Goal: Task Accomplishment & Management: Use online tool/utility

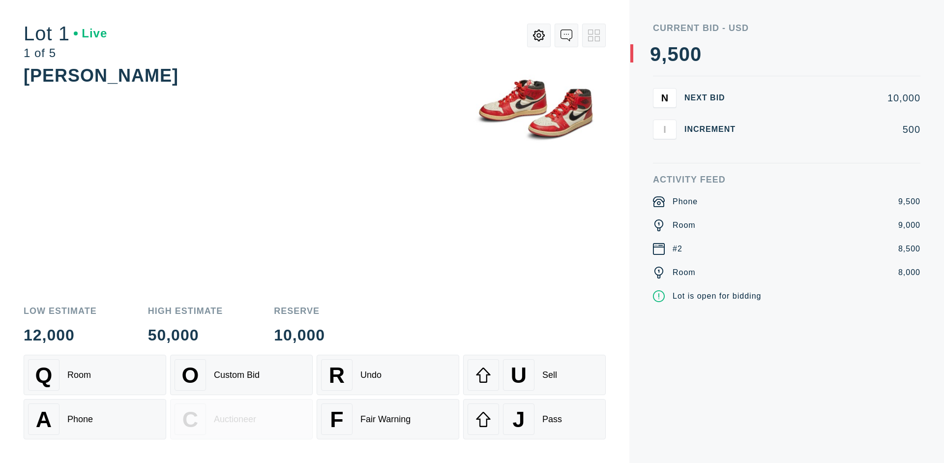
click at [241, 375] on div "Custom Bid" at bounding box center [237, 375] width 46 height 10
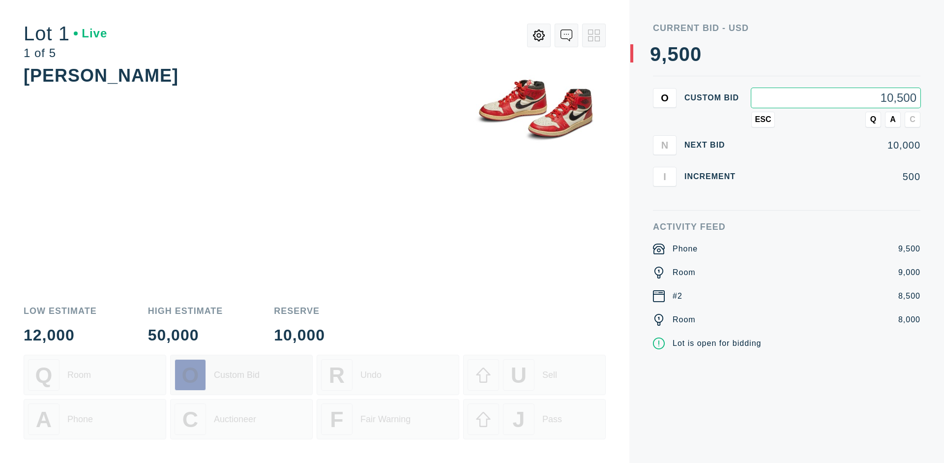
type input "10,500"
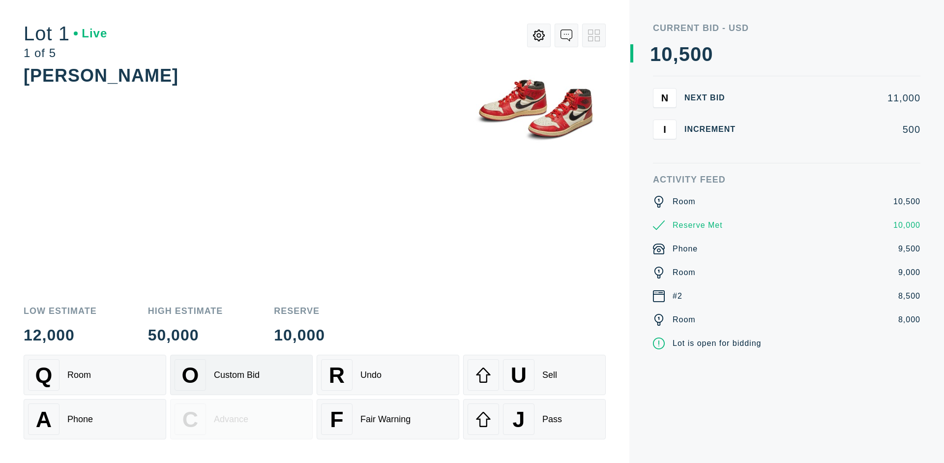
click at [241, 375] on div "Custom Bid" at bounding box center [237, 375] width 46 height 10
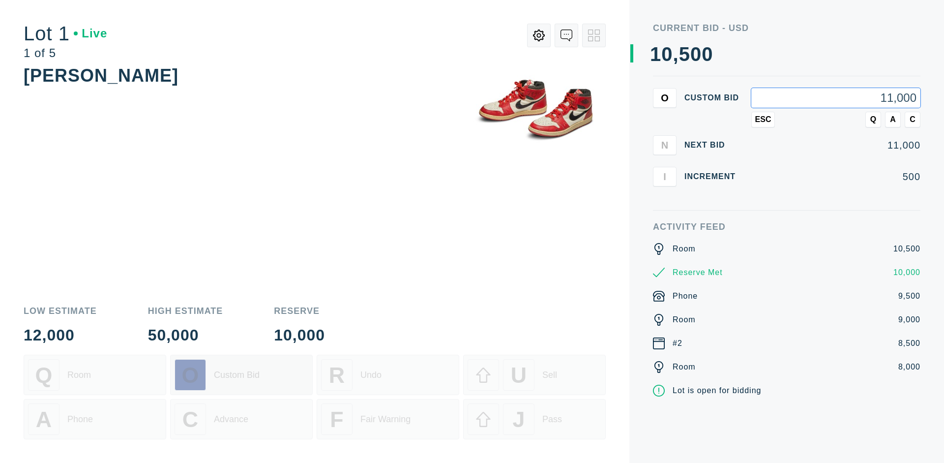
type input "11,000"
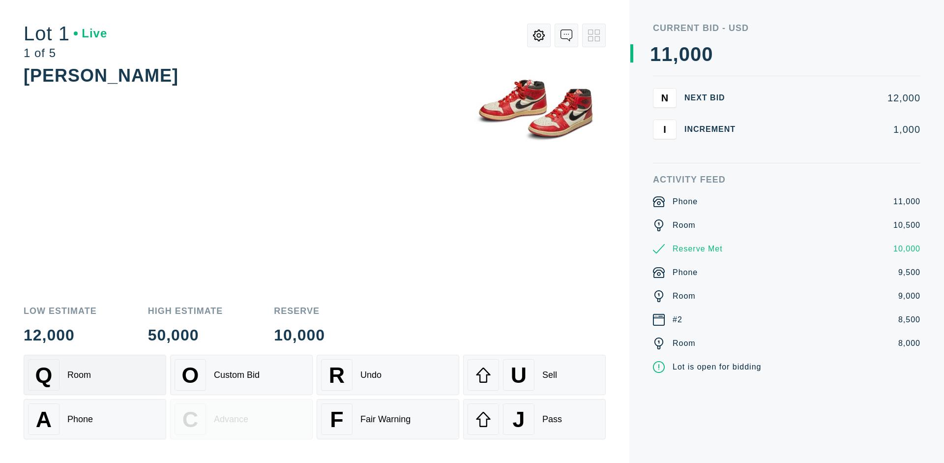
click at [95, 375] on div "Q Room" at bounding box center [95, 374] width 134 height 31
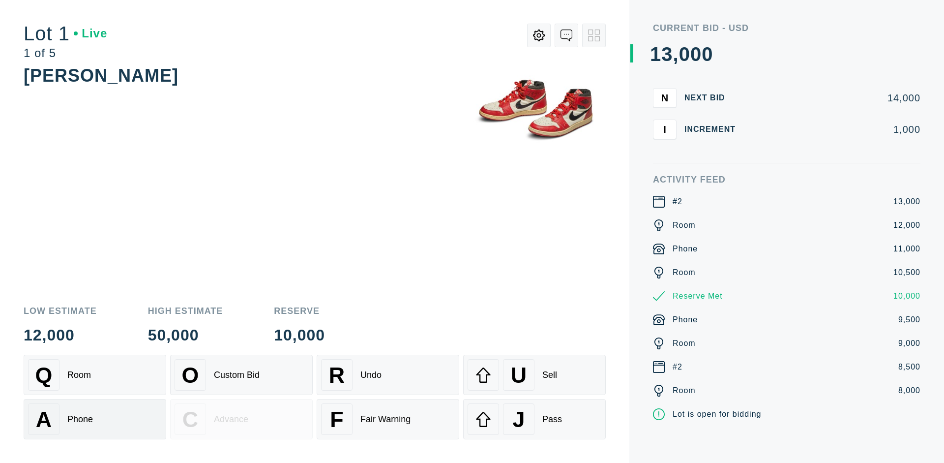
click at [95, 419] on div "A Phone" at bounding box center [95, 418] width 134 height 31
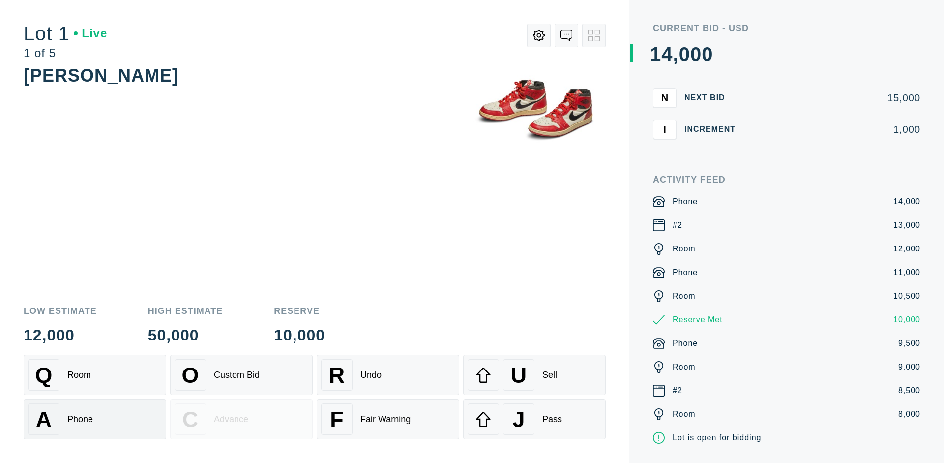
click at [95, 375] on div "Q Room" at bounding box center [95, 374] width 134 height 31
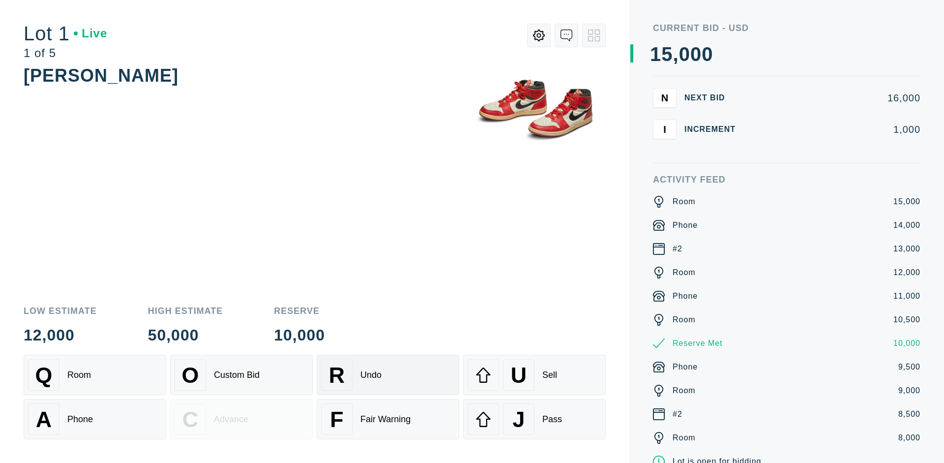
click at [388, 375] on div "R Undo" at bounding box center [388, 374] width 134 height 31
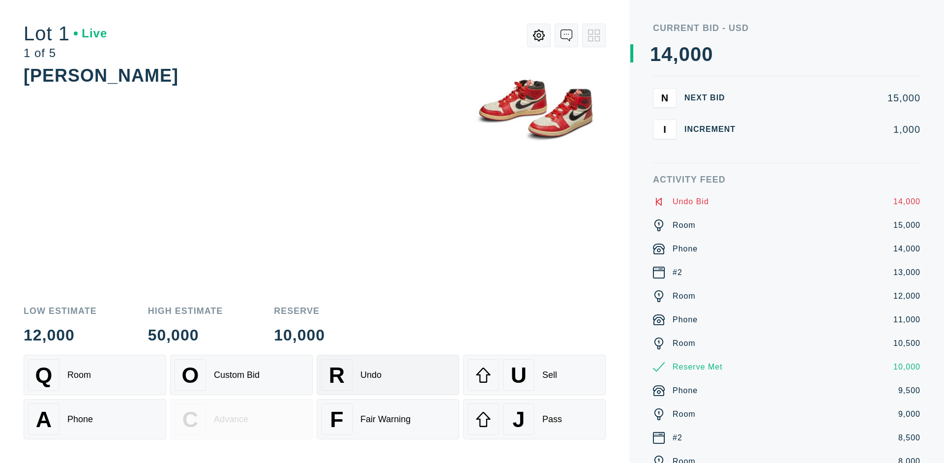
click at [95, 375] on div "Q Room" at bounding box center [95, 374] width 134 height 31
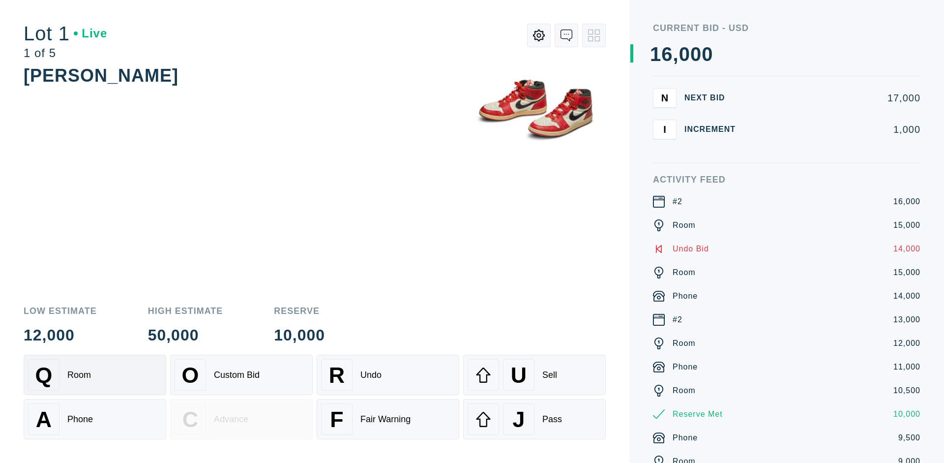
click at [95, 419] on div "A Phone" at bounding box center [95, 418] width 134 height 31
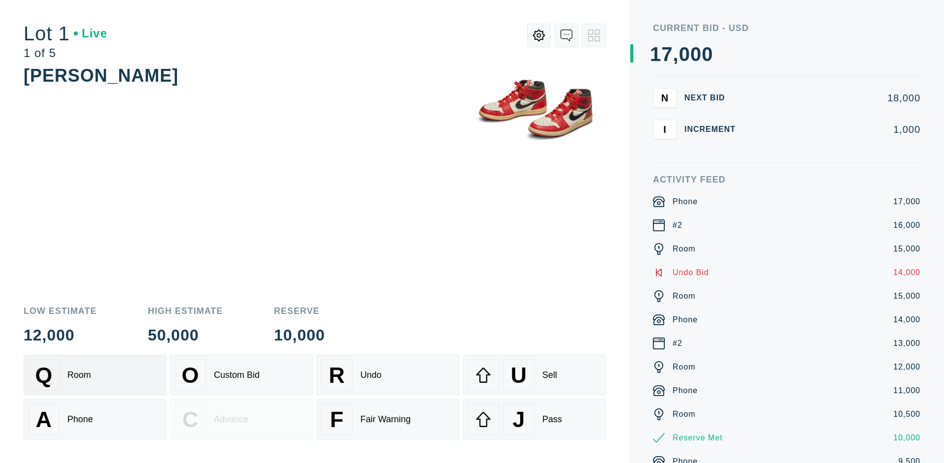
click at [95, 375] on div "Q Room" at bounding box center [95, 374] width 134 height 31
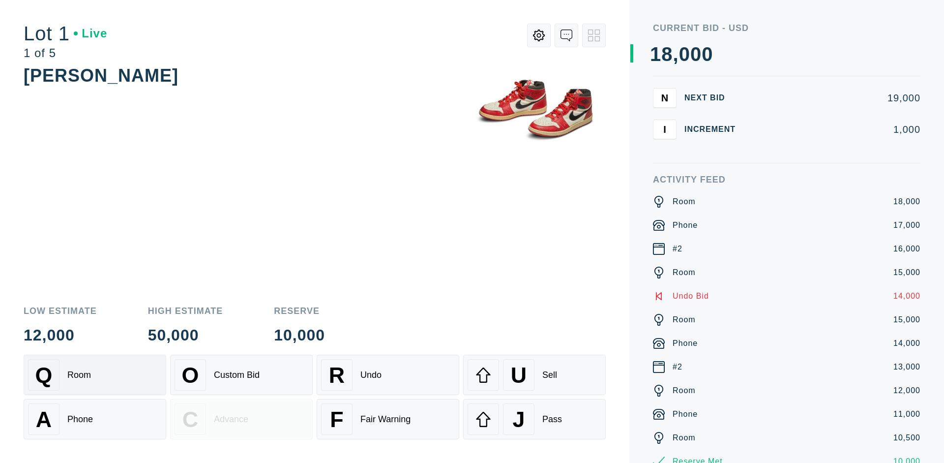
click at [388, 375] on div "R Undo" at bounding box center [388, 374] width 134 height 31
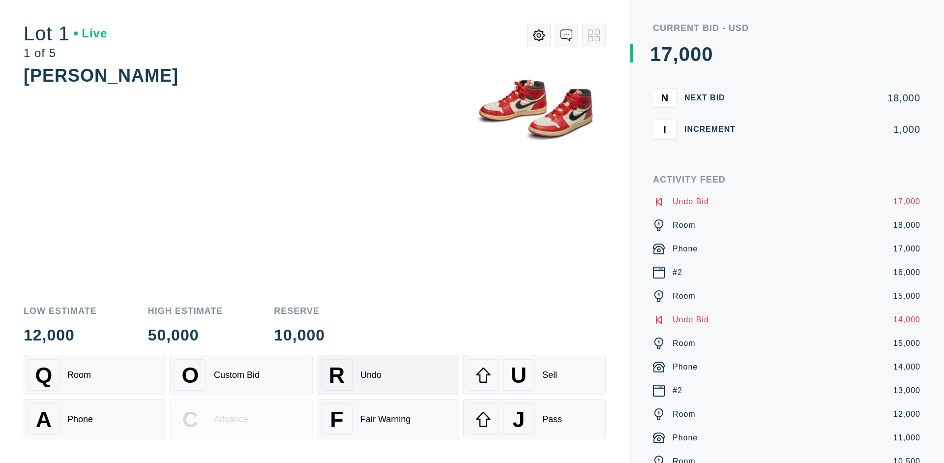
click at [534, 375] on div "U Sell" at bounding box center [535, 374] width 134 height 31
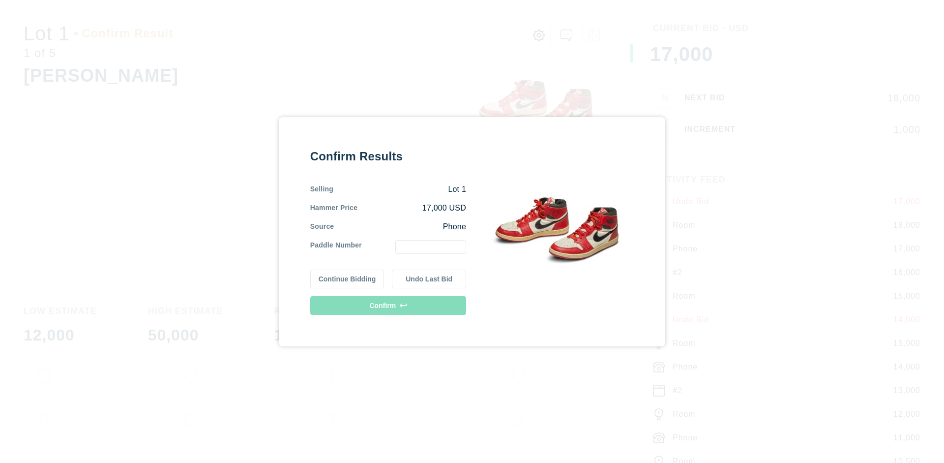
click at [348, 278] on button "Continue Bidding" at bounding box center [347, 278] width 74 height 19
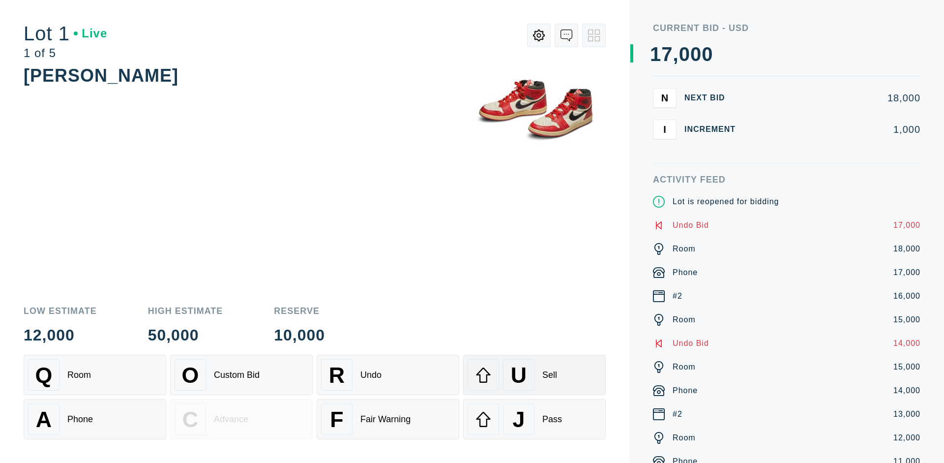
click at [534, 375] on div "U Sell" at bounding box center [535, 374] width 134 height 31
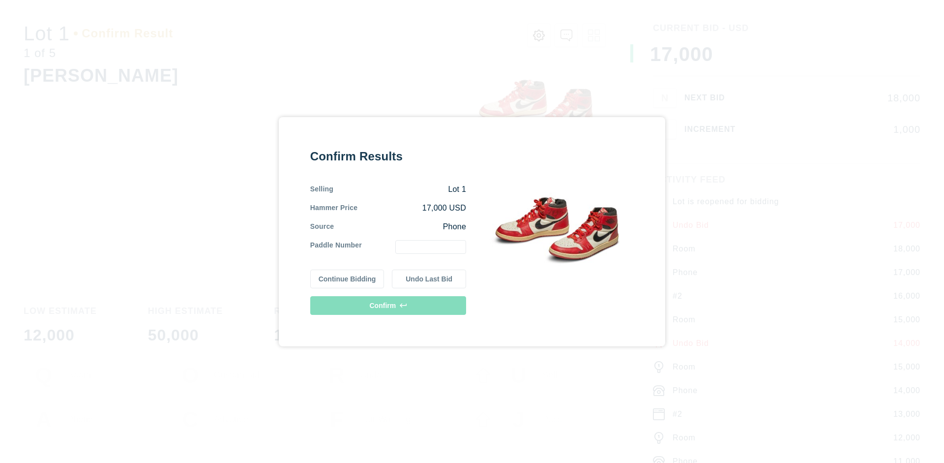
click at [429, 278] on button "Undo Last Bid" at bounding box center [429, 278] width 74 height 19
click at [348, 278] on button "Continue Bidding" at bounding box center [347, 278] width 74 height 19
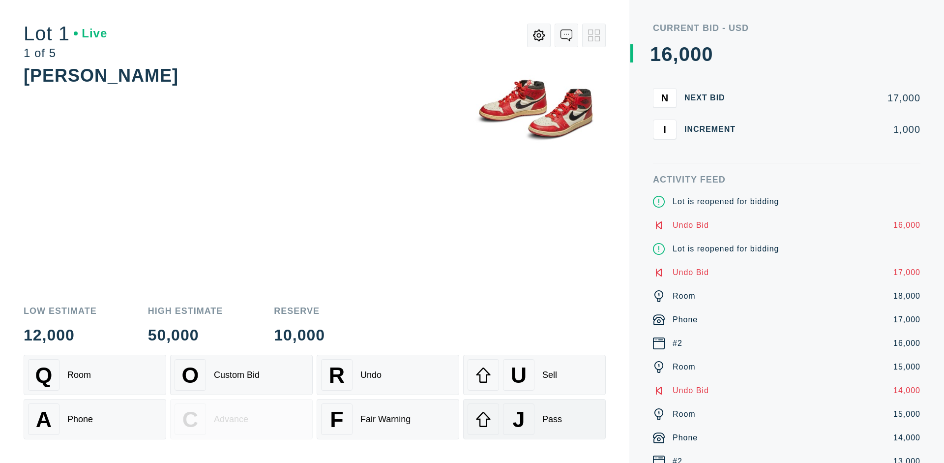
click at [534, 419] on div "J Pass" at bounding box center [535, 418] width 134 height 31
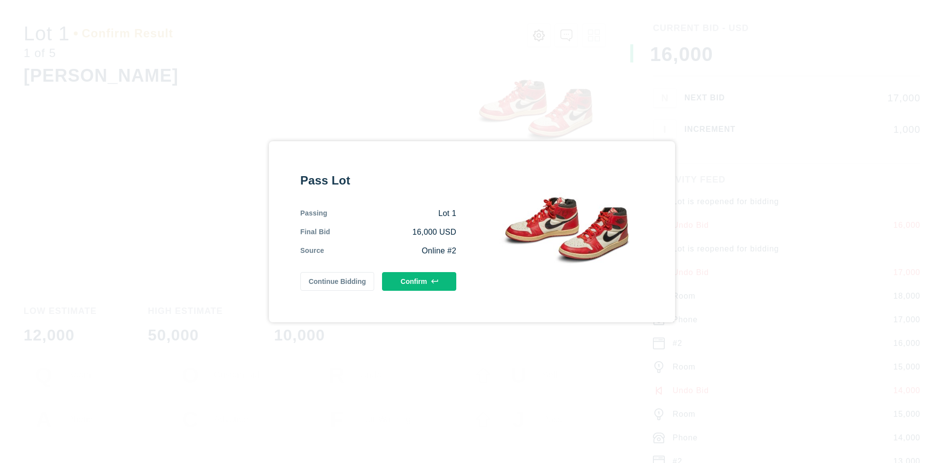
click at [419, 281] on button "Confirm" at bounding box center [419, 281] width 74 height 19
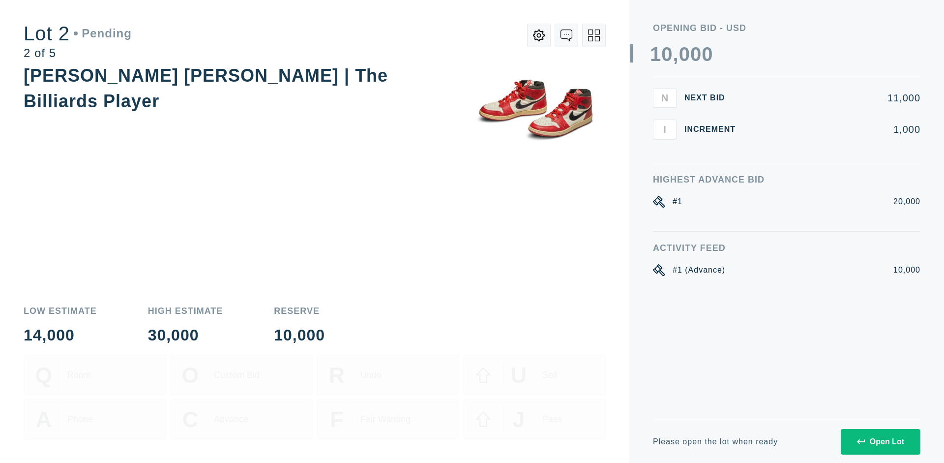
click at [880, 441] on div "Open Lot" at bounding box center [880, 441] width 47 height 9
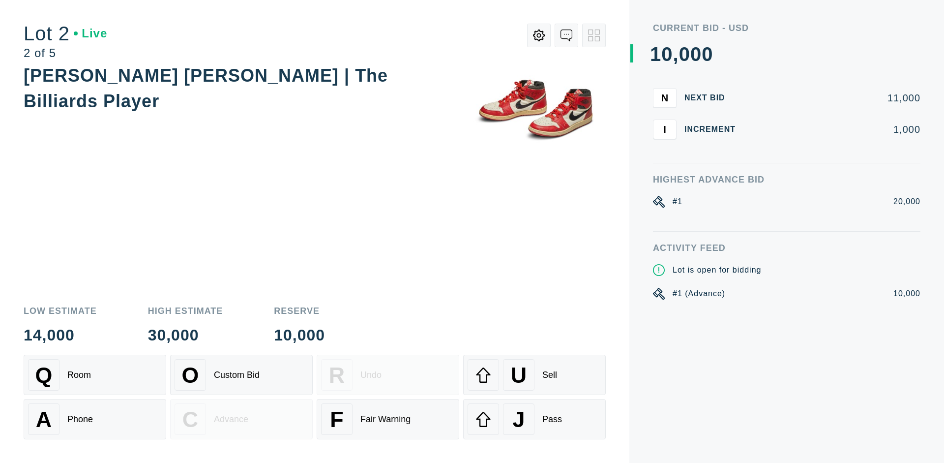
click at [95, 375] on div "Q Room" at bounding box center [95, 374] width 134 height 31
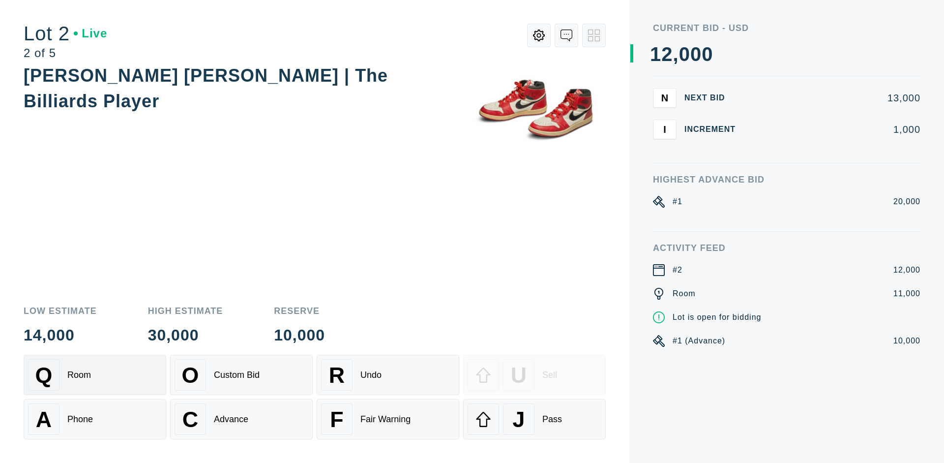
click at [241, 419] on div "Advance" at bounding box center [231, 419] width 34 height 10
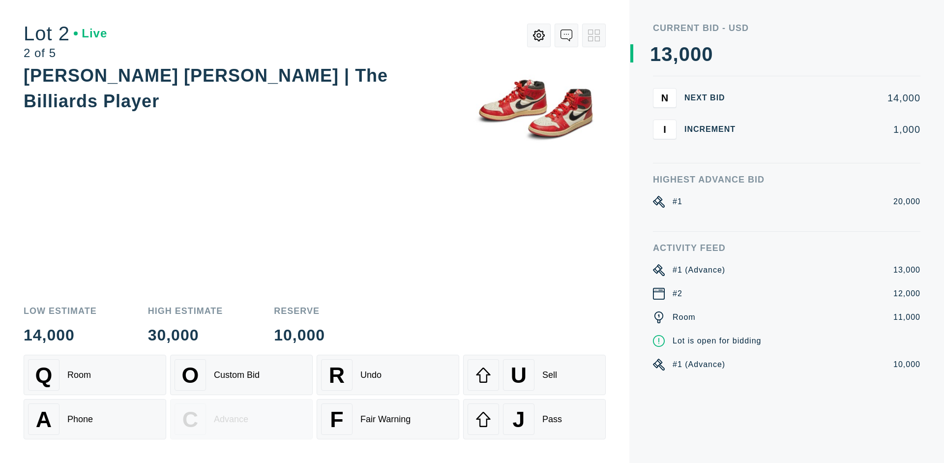
click at [534, 375] on div "U Sell" at bounding box center [535, 374] width 134 height 31
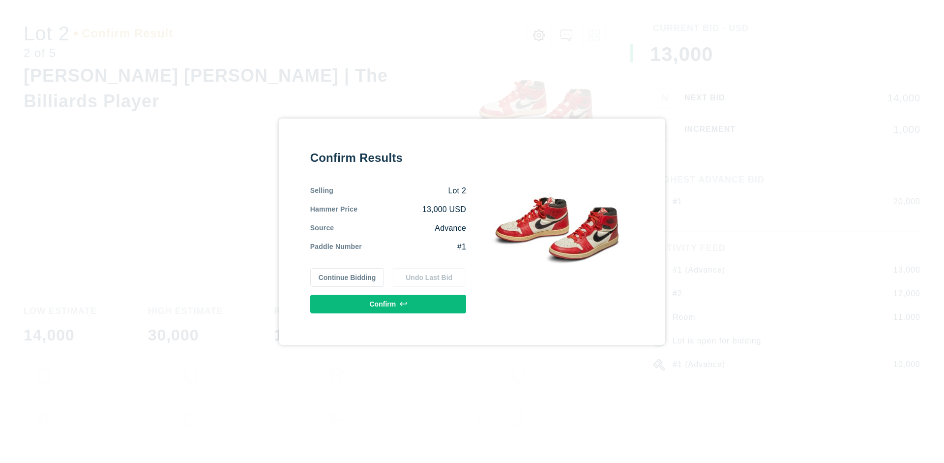
click at [388, 303] on button "Confirm" at bounding box center [388, 303] width 156 height 19
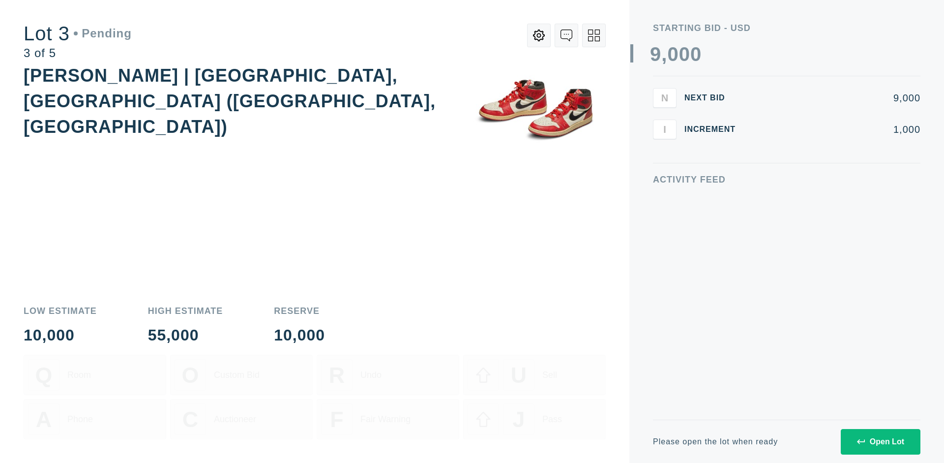
click at [880, 441] on div "Open Lot" at bounding box center [880, 441] width 47 height 9
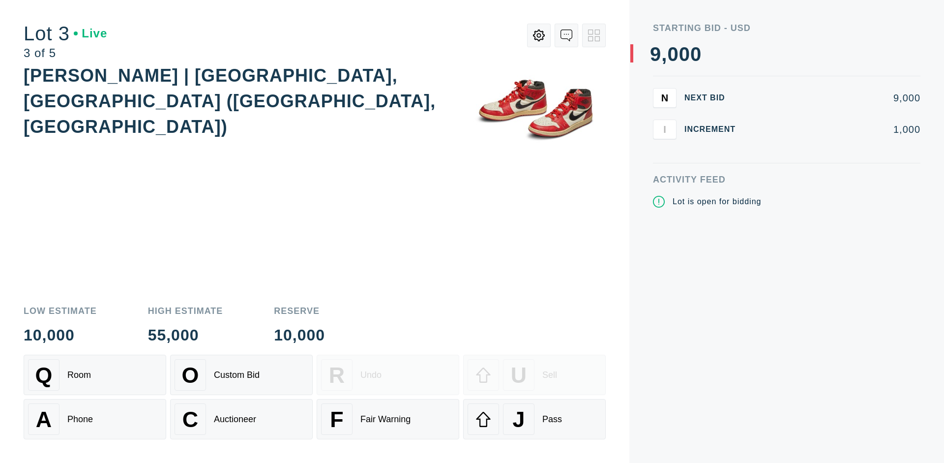
click at [534, 419] on div "J Pass" at bounding box center [535, 418] width 134 height 31
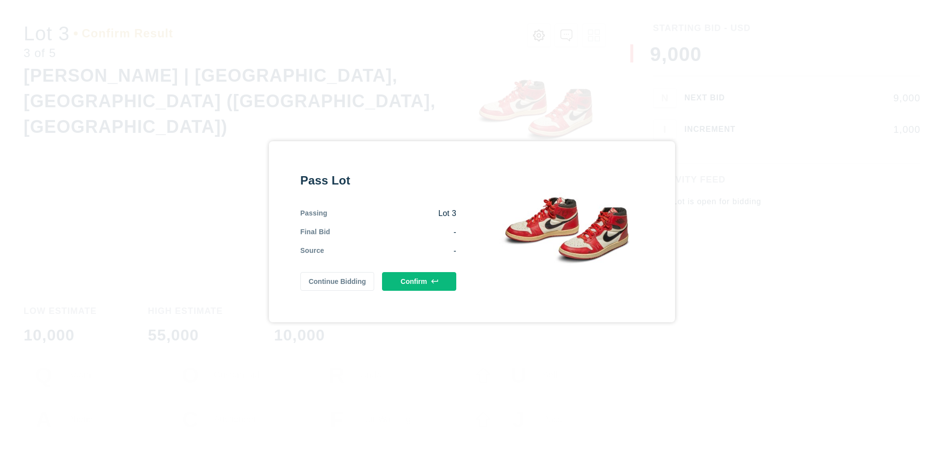
click at [419, 281] on button "Confirm" at bounding box center [419, 281] width 74 height 19
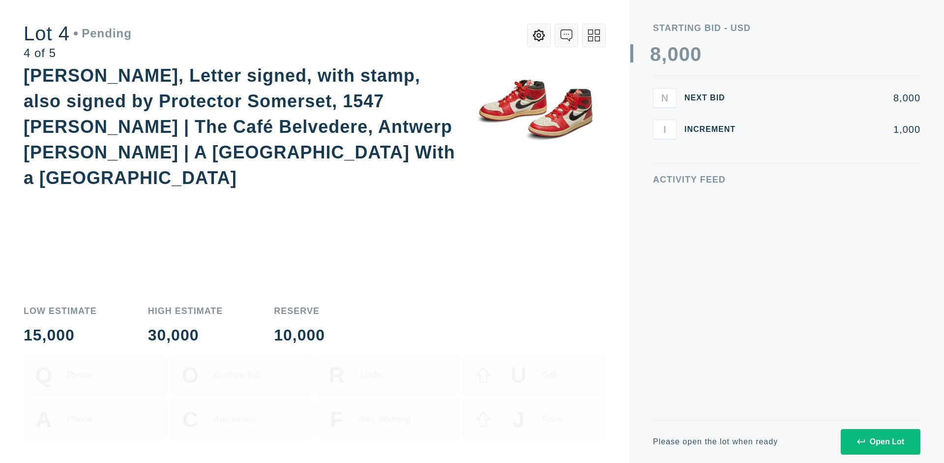
click at [880, 441] on div "Open Lot" at bounding box center [880, 441] width 47 height 9
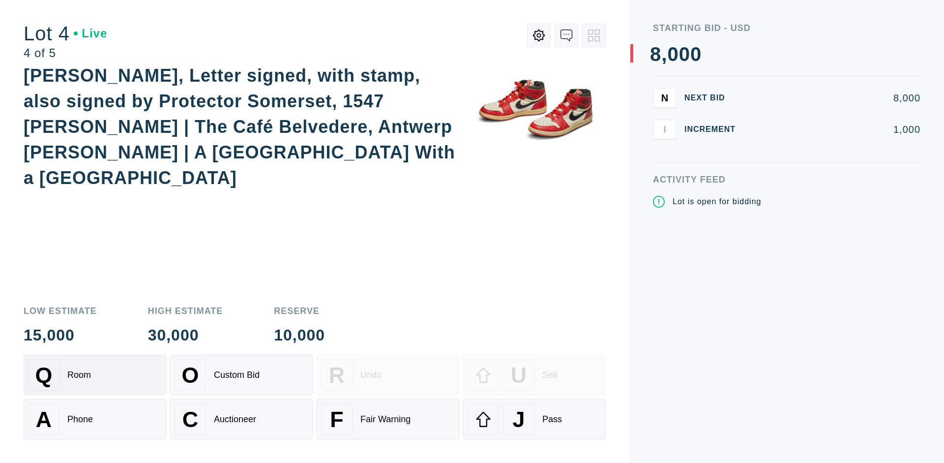
click at [95, 375] on div "Q Room" at bounding box center [95, 374] width 134 height 31
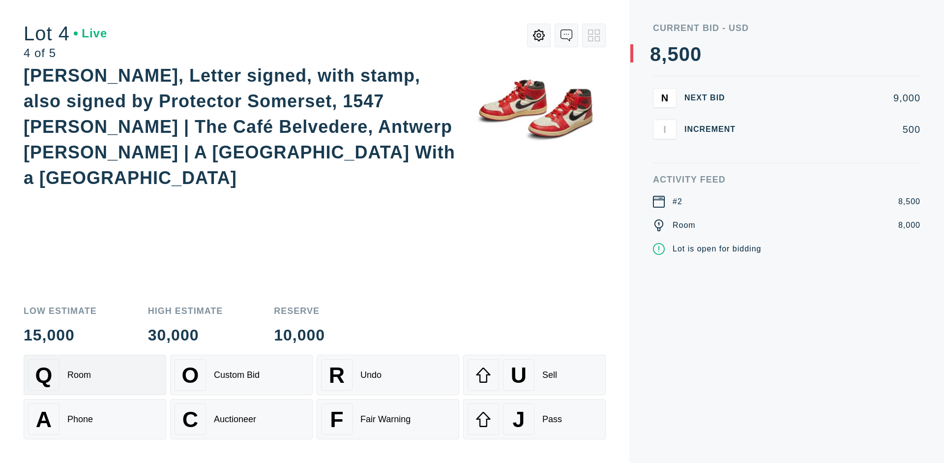
click at [241, 419] on div "Auctioneer" at bounding box center [235, 419] width 42 height 10
click at [534, 419] on div "J Pass" at bounding box center [535, 418] width 134 height 31
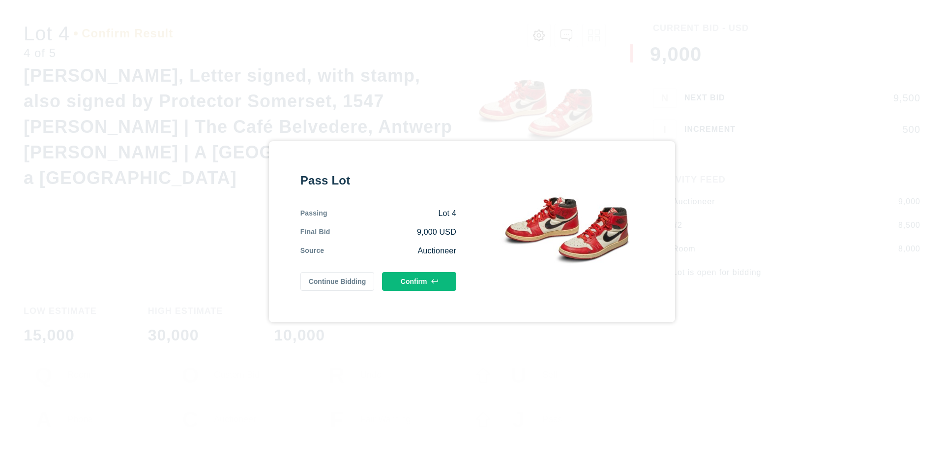
click at [419, 281] on button "Confirm" at bounding box center [419, 281] width 74 height 19
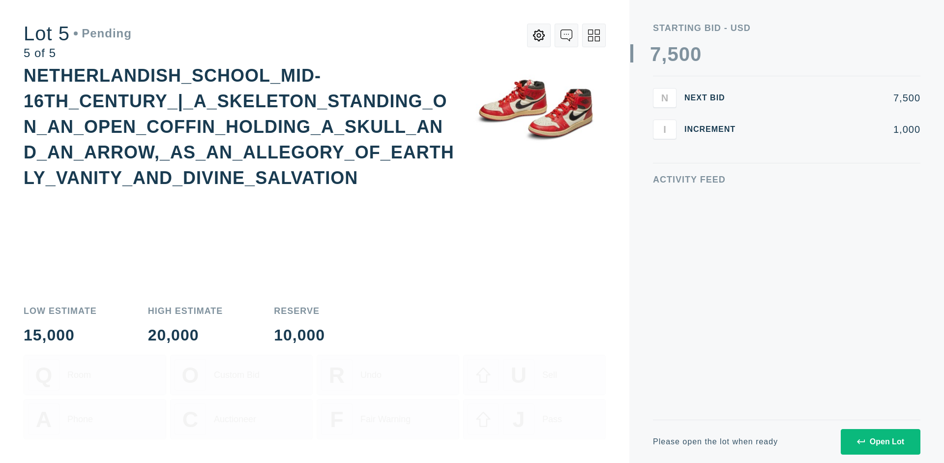
click at [880, 441] on div "Open Lot" at bounding box center [880, 441] width 47 height 9
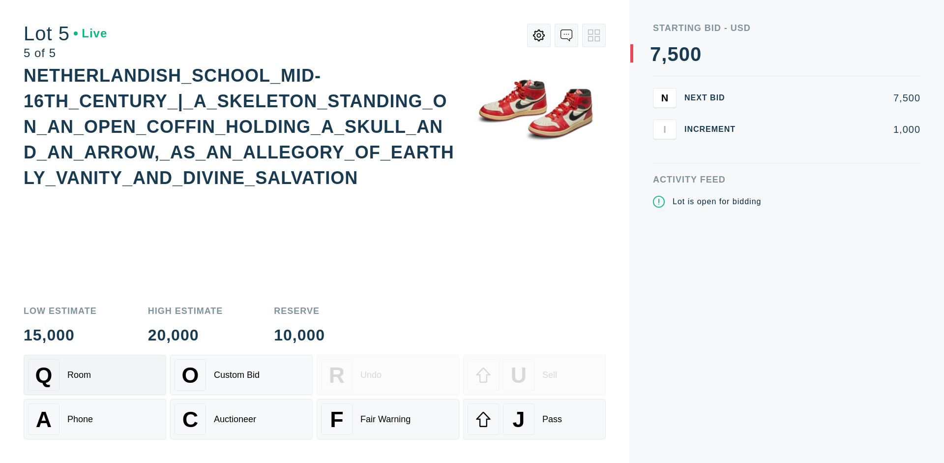
click at [95, 375] on div "Q Room" at bounding box center [95, 374] width 134 height 31
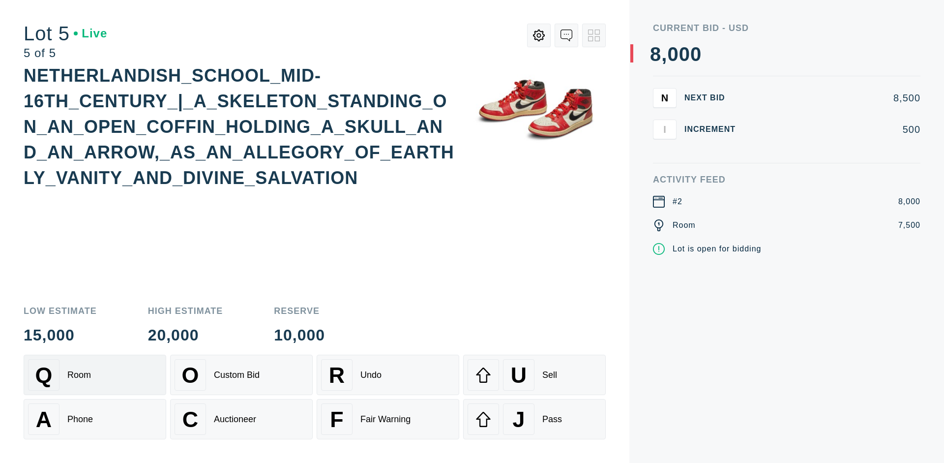
click at [95, 375] on div "Q Room" at bounding box center [95, 374] width 134 height 31
click at [534, 375] on div "U Sell" at bounding box center [535, 374] width 134 height 31
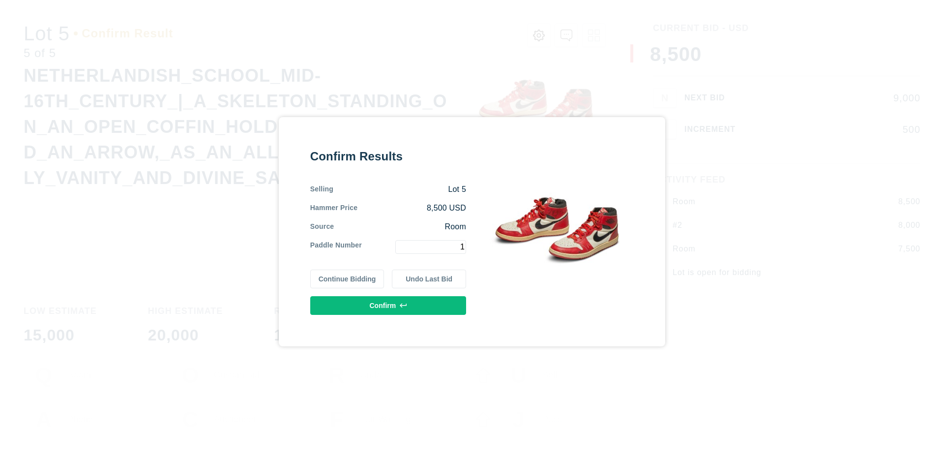
type input "1"
click at [388, 305] on button "Confirm" at bounding box center [388, 305] width 156 height 19
